Goal: Task Accomplishment & Management: Use online tool/utility

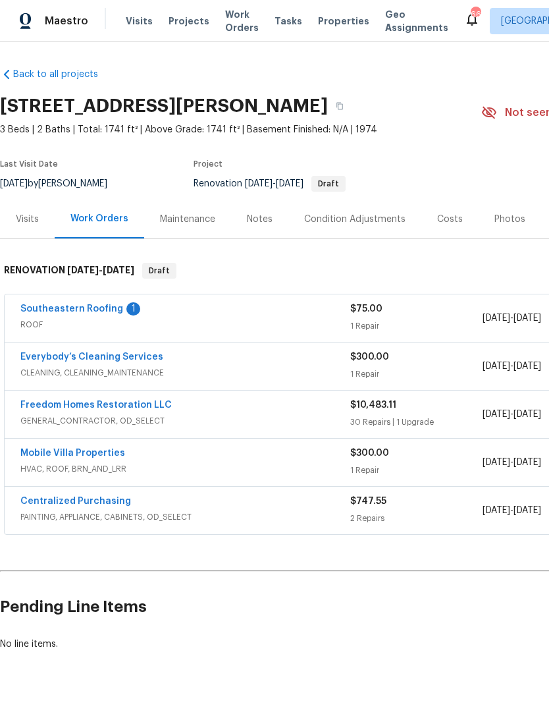
click at [55, 405] on link "Freedom Homes Restoration LLC" at bounding box center [96, 405] width 152 height 9
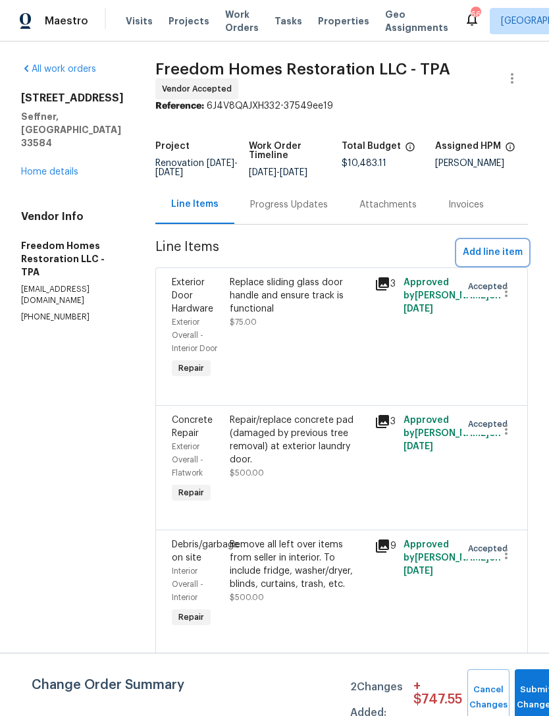
click at [470, 261] on span "Add line item" at bounding box center [493, 252] width 60 height 16
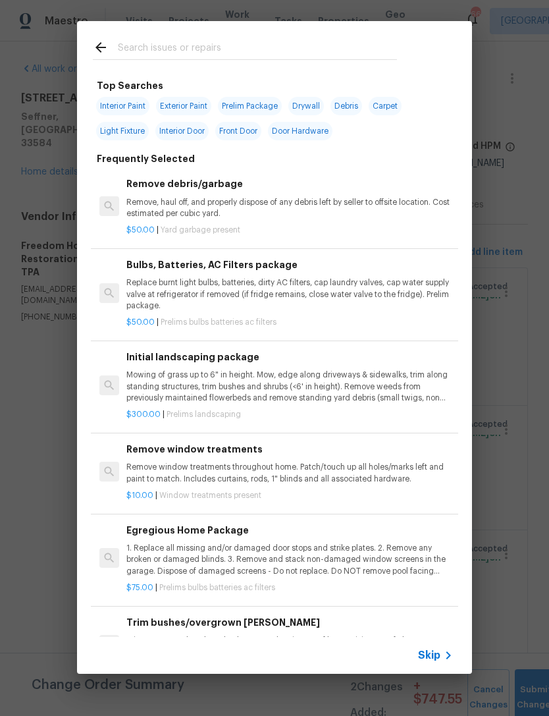
click at [421, 652] on span "Skip" at bounding box center [429, 655] width 22 height 13
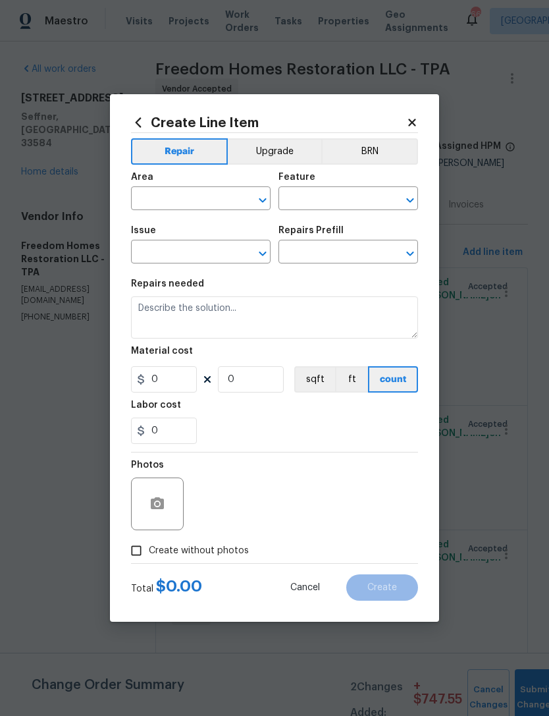
click at [170, 206] on input "text" at bounding box center [182, 200] width 103 height 20
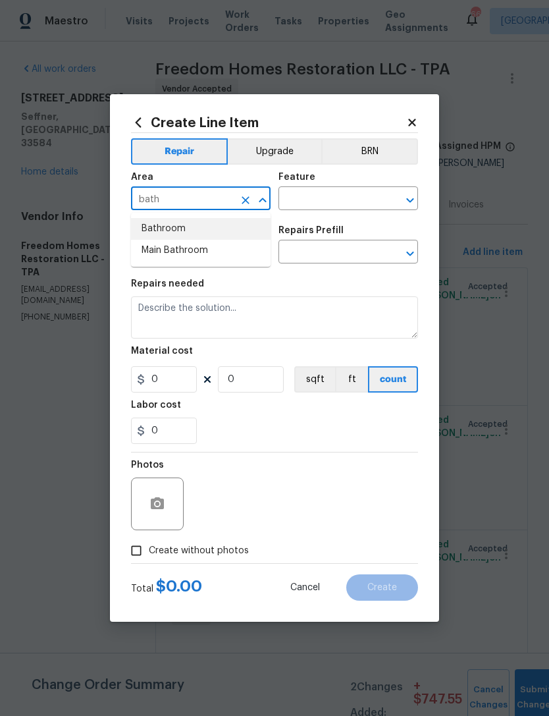
click at [171, 236] on li "Bathroom" at bounding box center [201, 229] width 140 height 22
type input "Bathroom"
click at [314, 198] on input "text" at bounding box center [330, 200] width 103 height 20
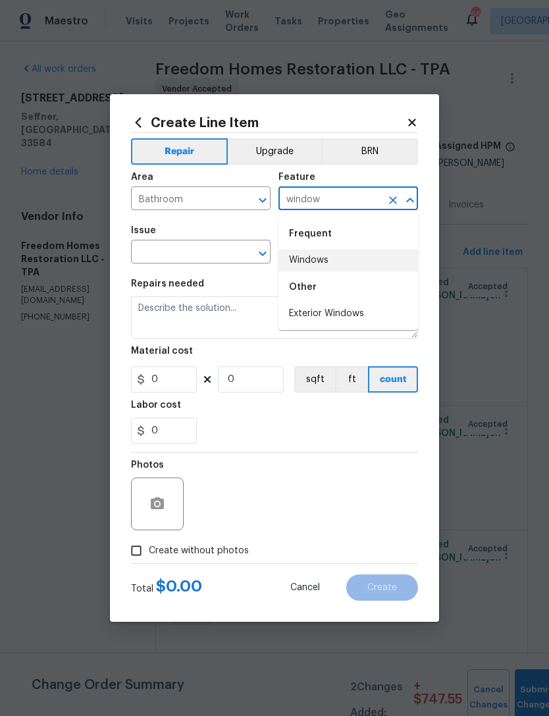
click at [304, 258] on li "Windows" at bounding box center [349, 261] width 140 height 22
type input "Windows"
click at [169, 254] on input "text" at bounding box center [182, 253] width 103 height 20
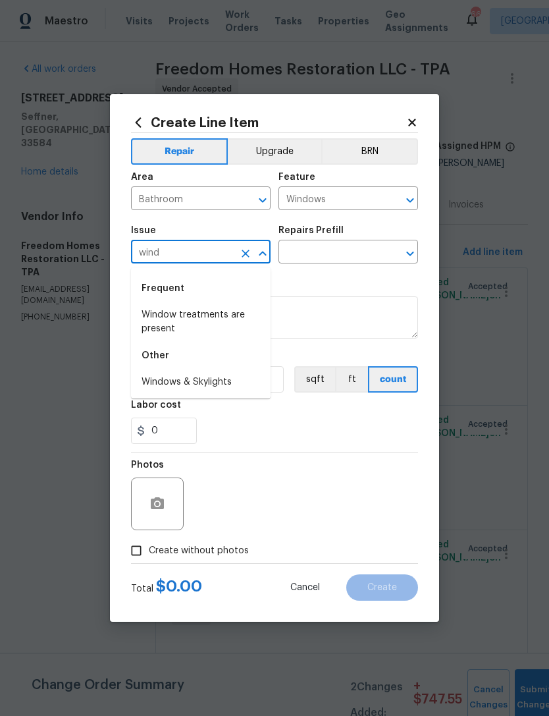
click at [163, 384] on li "Windows & Skylights" at bounding box center [201, 383] width 140 height 22
type input "Windows & Skylights"
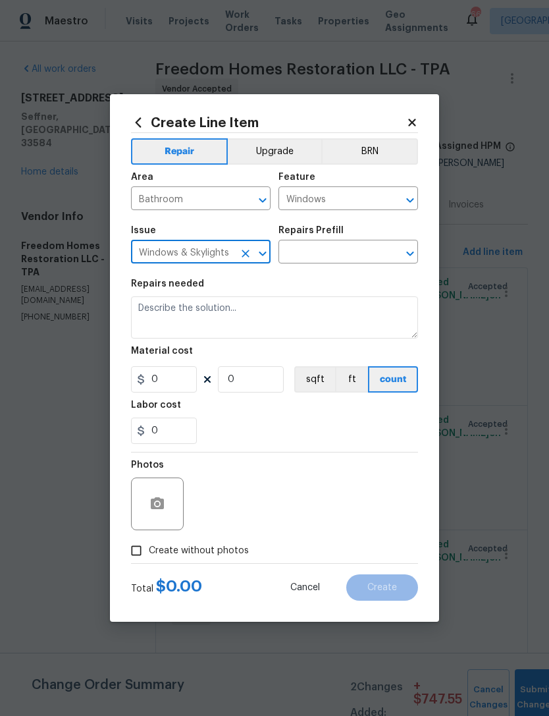
click at [314, 254] on input "text" at bounding box center [330, 253] width 103 height 20
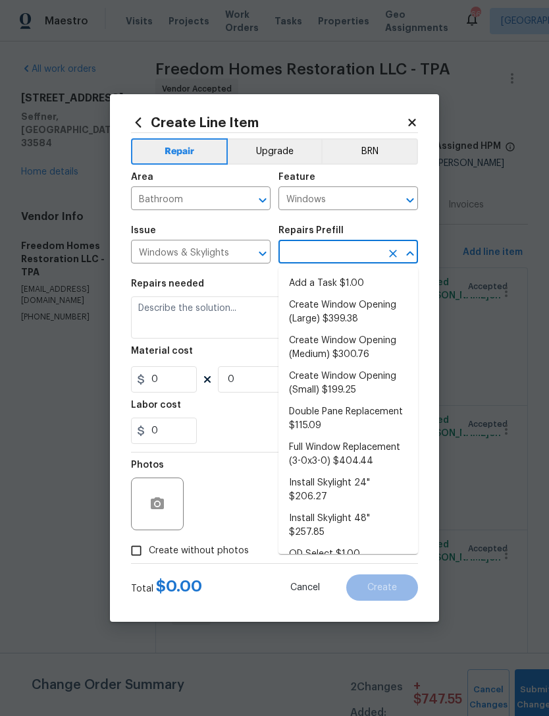
click at [310, 279] on li "Add a Task $1.00" at bounding box center [349, 284] width 140 height 22
type input "Add a Task $1.00"
type textarea "HPM to detail"
type input "1"
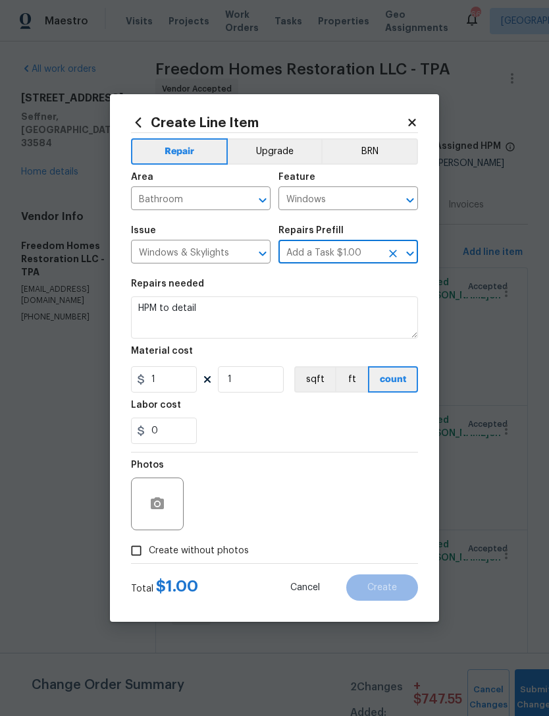
type input "1"
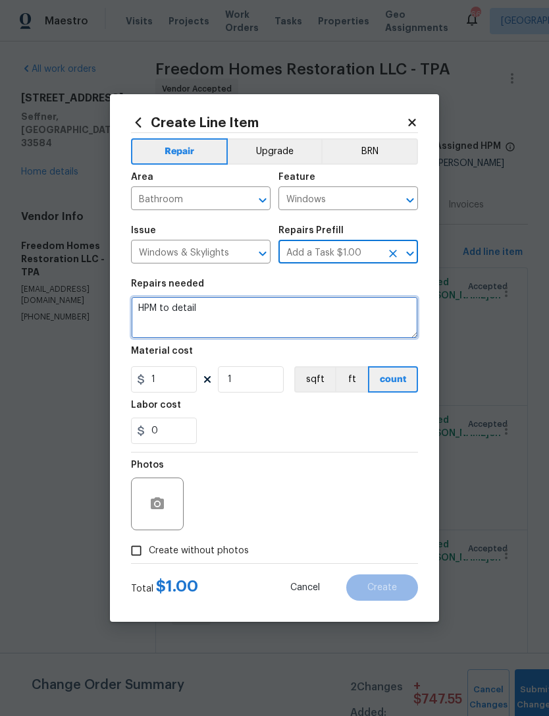
click at [211, 321] on textarea "HPM to detail" at bounding box center [274, 317] width 287 height 42
type textarea "H"
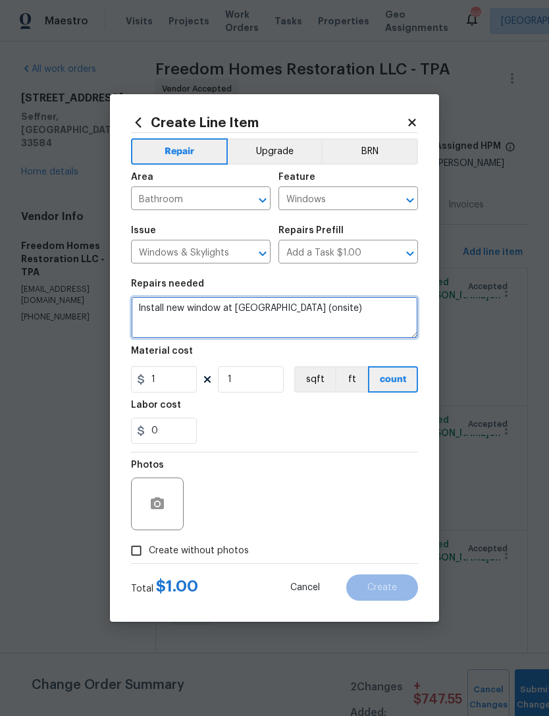
type textarea "Install new window at [GEOGRAPHIC_DATA] (onsite)"
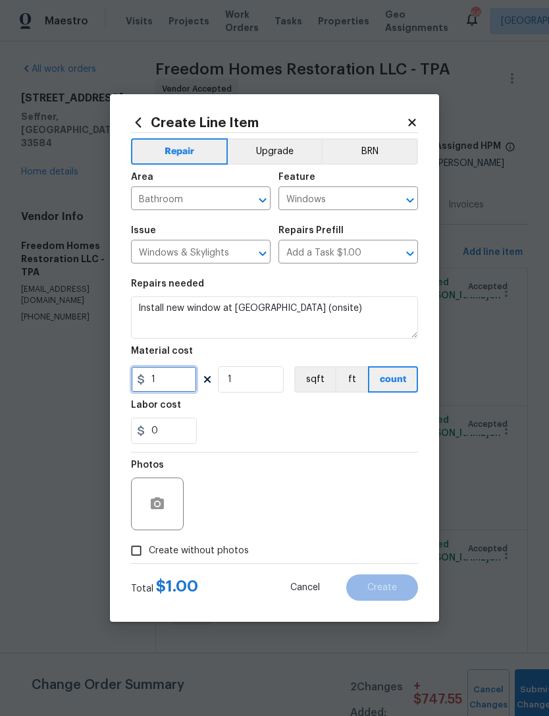
click at [167, 381] on input "1" at bounding box center [164, 379] width 66 height 26
type input "125"
click at [238, 412] on div "Labor cost" at bounding box center [274, 409] width 287 height 17
click at [167, 559] on label "Create without photos" at bounding box center [186, 550] width 125 height 25
click at [149, 559] on input "Create without photos" at bounding box center [136, 550] width 25 height 25
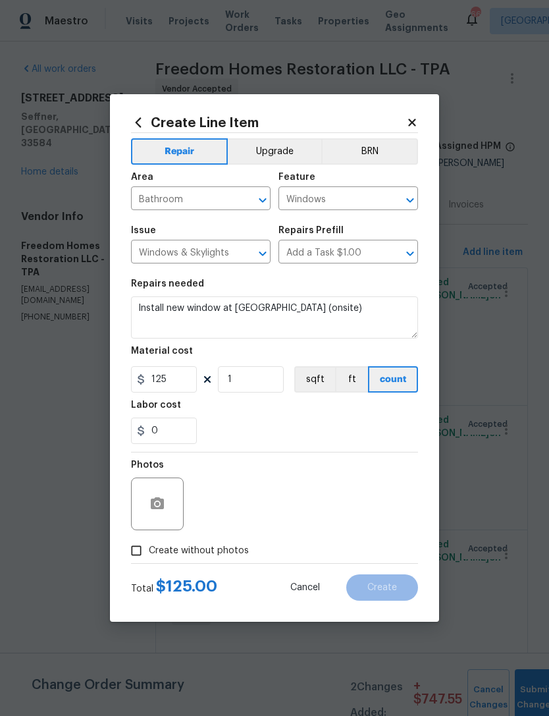
checkbox input "true"
click at [245, 498] on textarea at bounding box center [306, 504] width 224 height 53
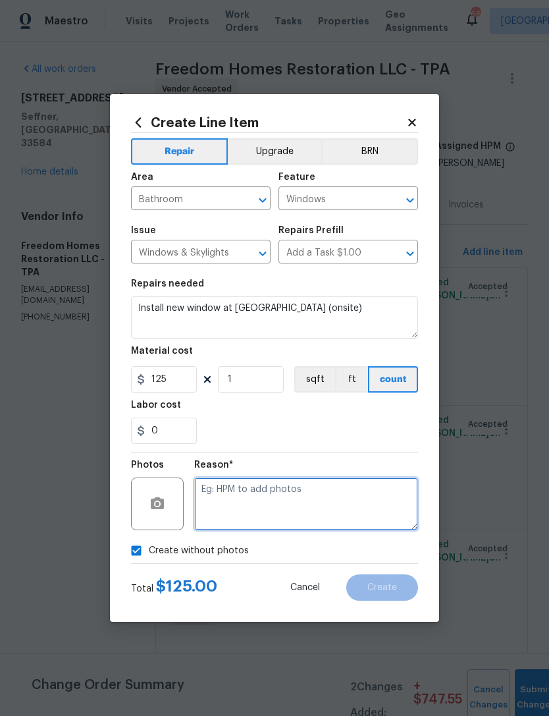
scroll to position [35, 0]
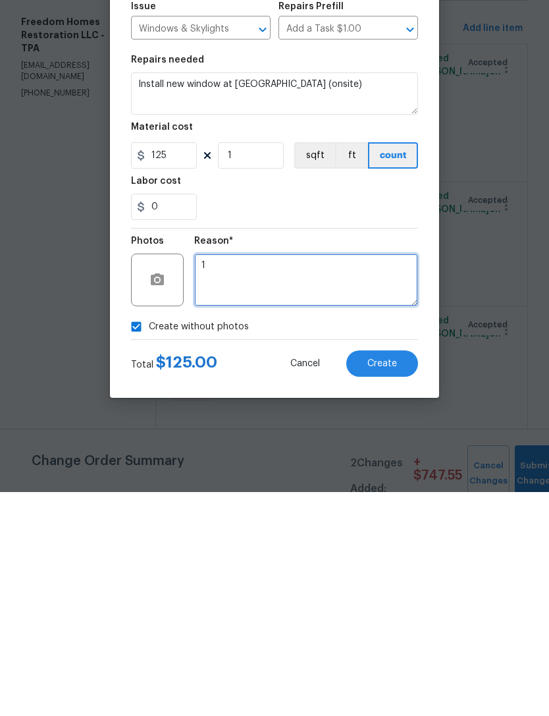
type textarea "1"
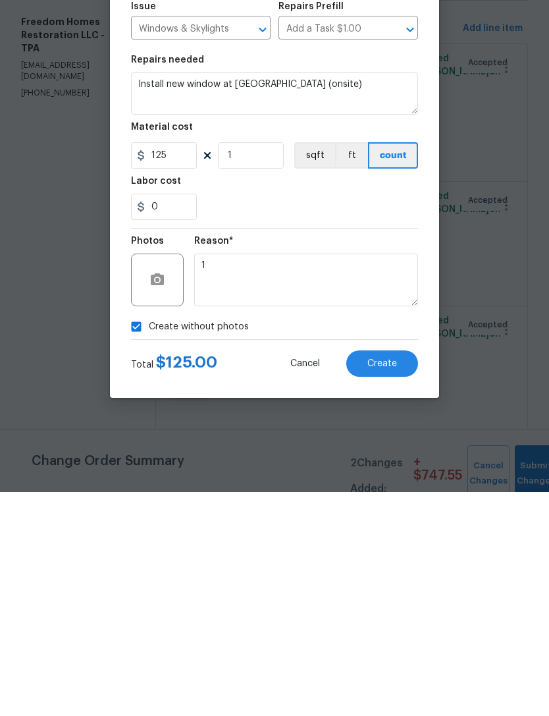
click at [366, 574] on button "Create" at bounding box center [383, 587] width 72 height 26
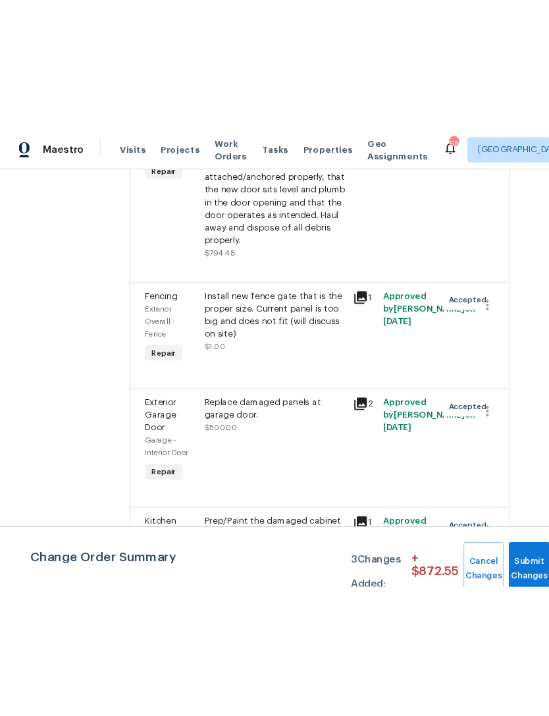
scroll to position [4080, 15]
